Goal: Check status: Check status

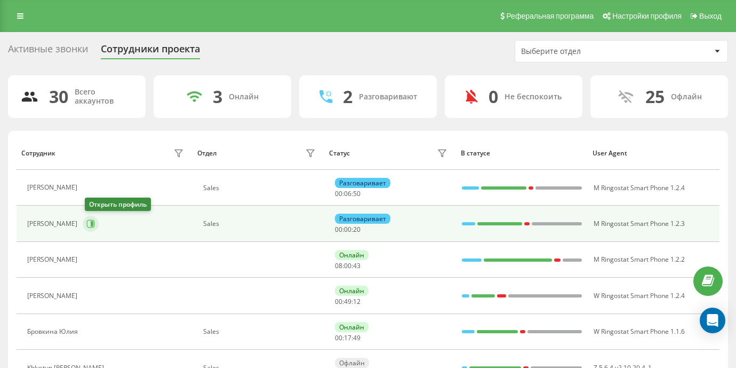
click at [88, 223] on icon at bounding box center [90, 223] width 9 height 9
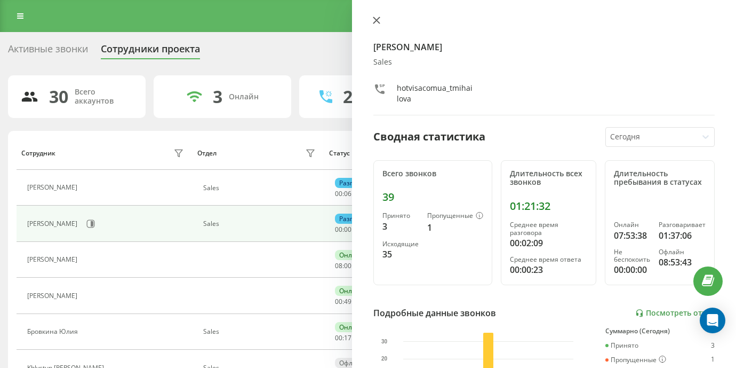
click at [371, 15] on div "[PERSON_NAME] Sales hotvisacomua_tmihailova Сводная статистика [DATE] Всего зво…" at bounding box center [544, 184] width 384 height 368
click at [385, 21] on div at bounding box center [543, 21] width 341 height 11
click at [373, 19] on icon at bounding box center [376, 20] width 7 height 7
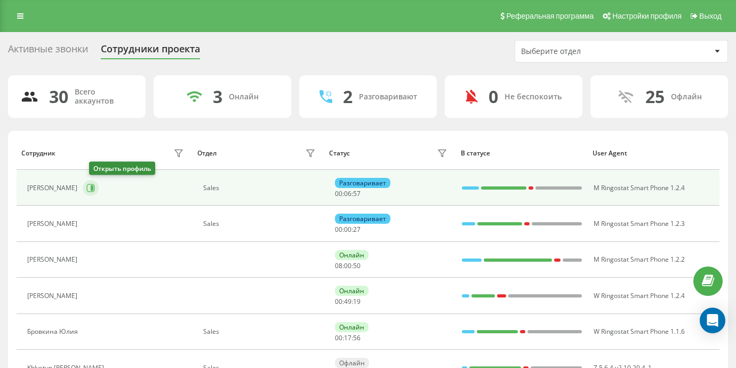
click at [99, 188] on button at bounding box center [91, 188] width 16 height 16
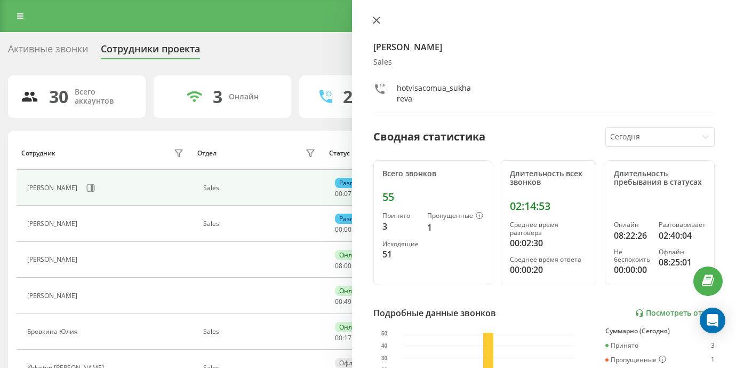
click at [377, 22] on icon at bounding box center [376, 20] width 7 height 7
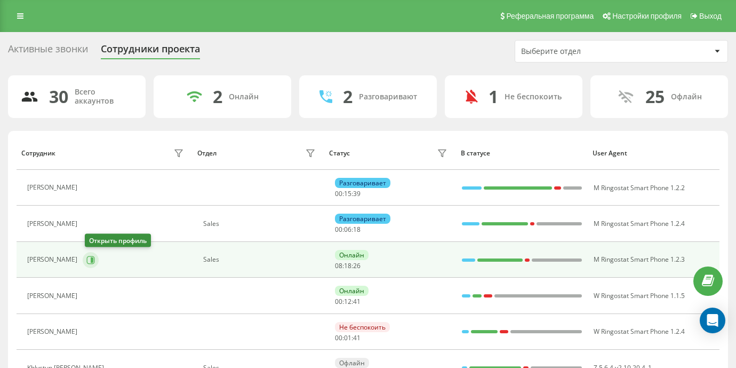
click at [93, 259] on icon at bounding box center [92, 259] width 3 height 5
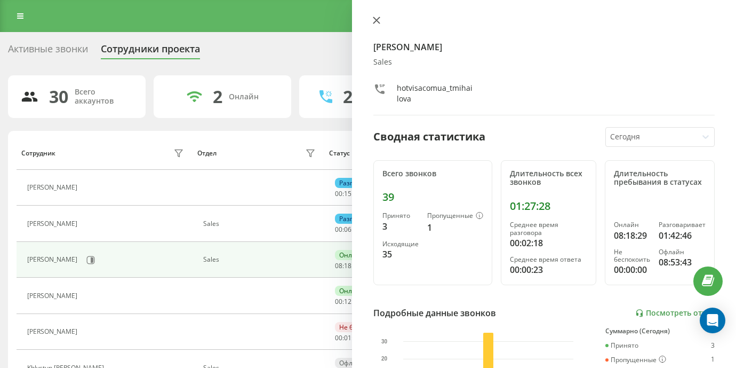
click at [381, 19] on button at bounding box center [377, 21] width 14 height 10
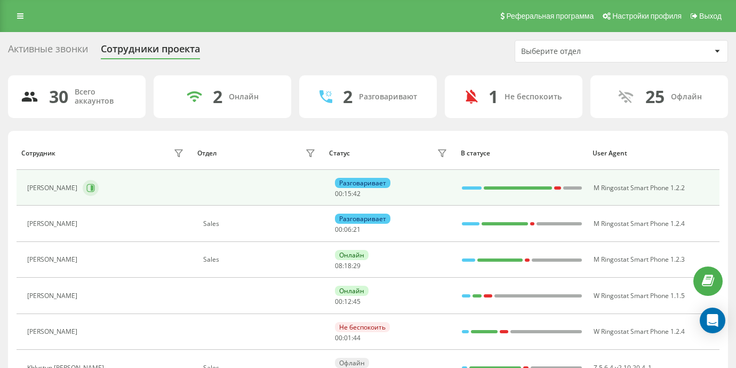
click at [95, 183] on icon at bounding box center [90, 187] width 9 height 9
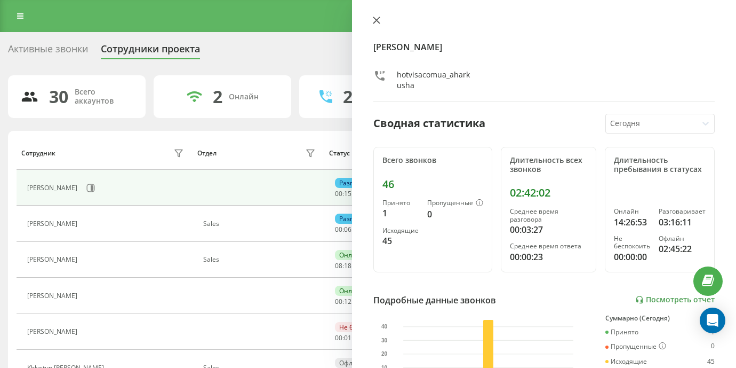
click at [379, 21] on icon at bounding box center [376, 20] width 7 height 7
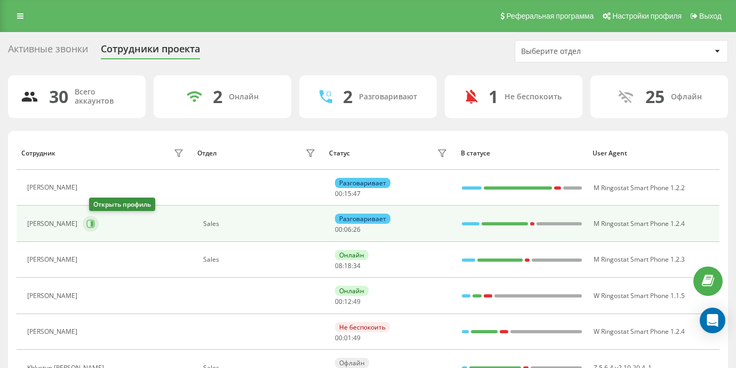
click at [95, 222] on icon at bounding box center [90, 223] width 9 height 9
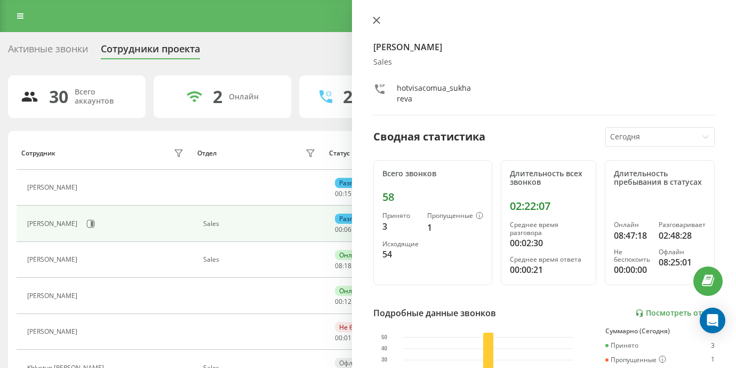
click at [382, 20] on button at bounding box center [377, 21] width 14 height 10
